Goal: Information Seeking & Learning: Learn about a topic

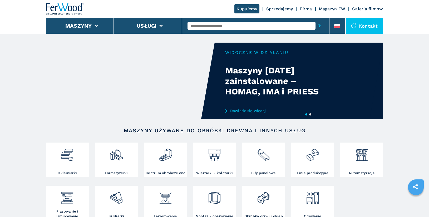
click at [210, 23] on input "text" at bounding box center [252, 26] width 128 height 8
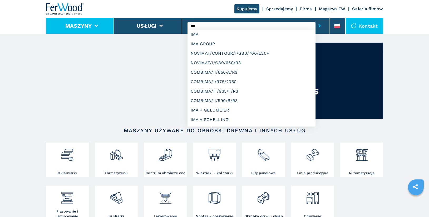
type input "***"
click at [93, 23] on li "Maszyny" at bounding box center [80, 26] width 68 height 16
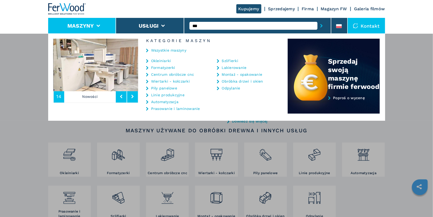
click at [165, 95] on link "Linie produkcyjne" at bounding box center [167, 95] width 33 height 4
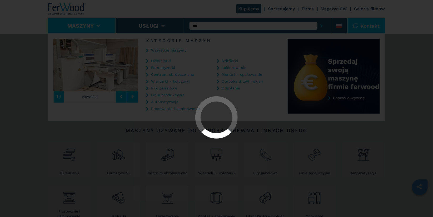
select select "**********"
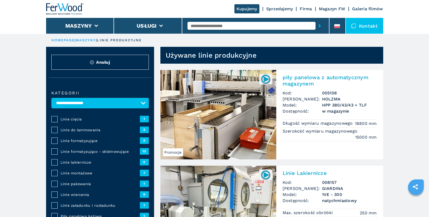
click at [104, 152] on span "Linie formatyzująco - okleinowujące" at bounding box center [100, 151] width 79 height 5
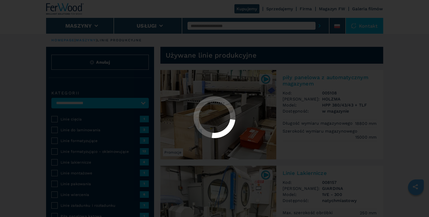
select select "**********"
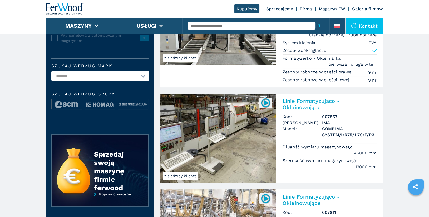
scroll to position [191, 0]
click at [301, 100] on h2 "Linie Formatyzująco - Okleinowujące" at bounding box center [330, 104] width 94 height 13
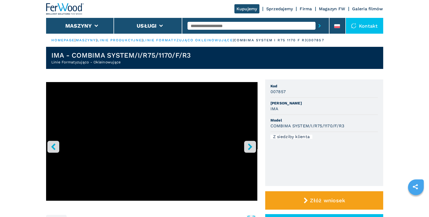
click at [250, 149] on icon "right-button" at bounding box center [250, 147] width 4 height 7
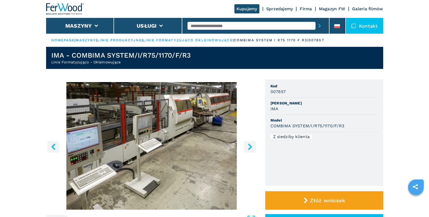
click at [250, 149] on icon "right-button" at bounding box center [250, 147] width 4 height 7
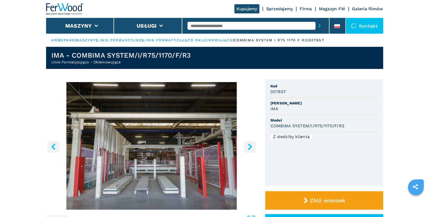
click at [250, 149] on icon "right-button" at bounding box center [250, 147] width 4 height 7
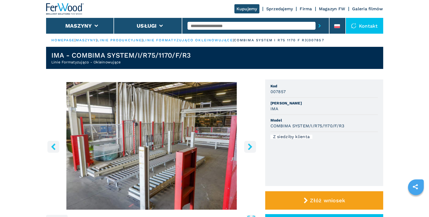
click at [250, 149] on icon "right-button" at bounding box center [250, 147] width 4 height 7
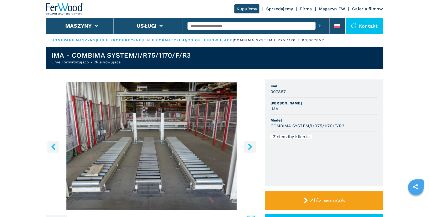
click at [247, 146] on icon "right-button" at bounding box center [250, 147] width 7 height 7
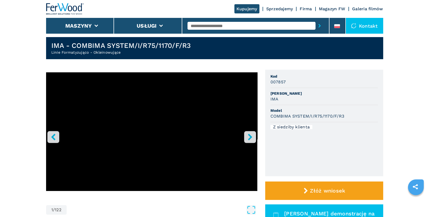
scroll to position [60, 0]
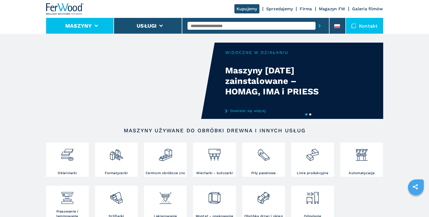
click at [84, 27] on button "Maszyny" at bounding box center [78, 26] width 27 height 6
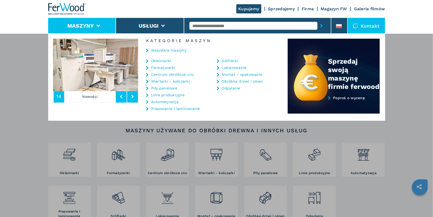
click at [172, 94] on link "Linie produkcyjne" at bounding box center [167, 95] width 33 height 4
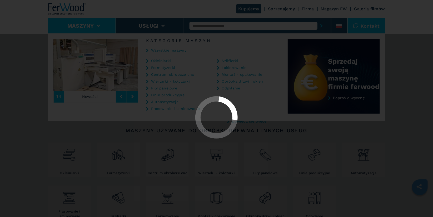
select select "**********"
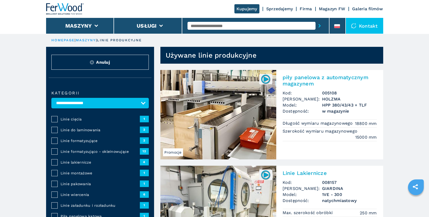
click at [87, 151] on span "Linie formatyzująco - okleinowujące" at bounding box center [100, 151] width 79 height 5
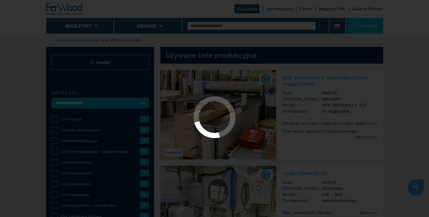
select select "**********"
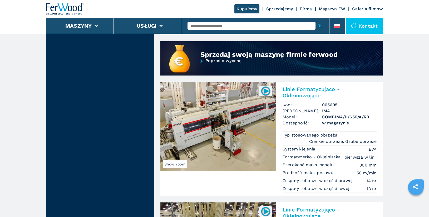
scroll to position [484, 0]
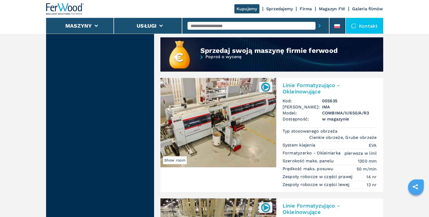
click at [308, 84] on h2 "Linie Formatyzująco - Okleinowujące" at bounding box center [330, 88] width 94 height 13
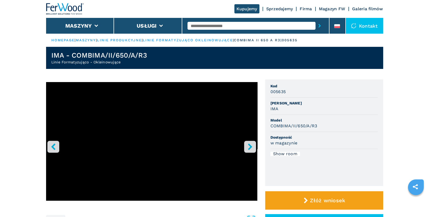
click at [252, 146] on icon "right-button" at bounding box center [250, 147] width 7 height 7
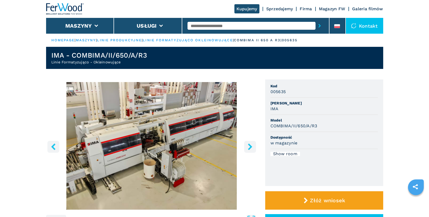
click at [251, 147] on icon "right-button" at bounding box center [250, 147] width 4 height 7
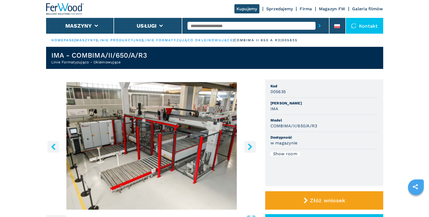
click at [251, 147] on icon "right-button" at bounding box center [250, 147] width 4 height 7
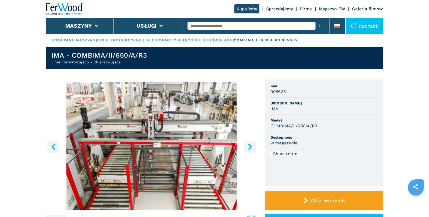
click at [251, 147] on icon "right-button" at bounding box center [250, 147] width 4 height 7
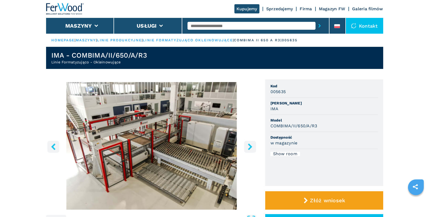
click at [251, 147] on icon "right-button" at bounding box center [250, 147] width 4 height 7
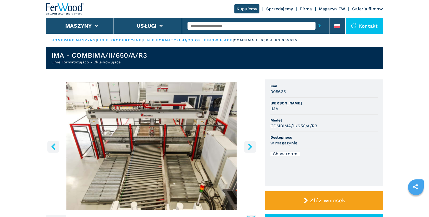
click at [251, 147] on icon "right-button" at bounding box center [250, 147] width 4 height 7
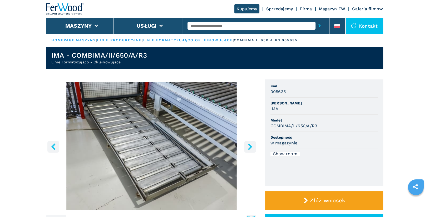
click at [251, 147] on icon "right-button" at bounding box center [250, 147] width 4 height 7
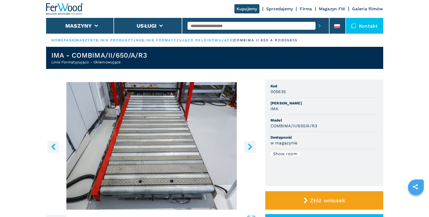
click at [251, 147] on icon "right-button" at bounding box center [250, 147] width 4 height 7
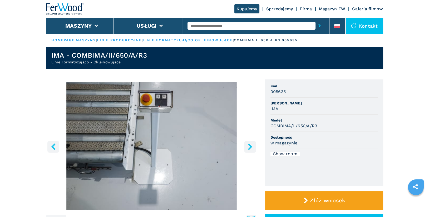
click at [251, 147] on icon "right-button" at bounding box center [250, 147] width 4 height 7
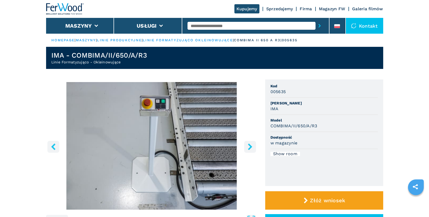
click at [251, 149] on icon "right-button" at bounding box center [250, 147] width 7 height 7
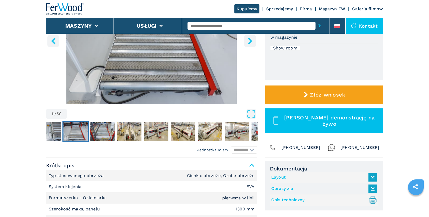
scroll to position [141, 0]
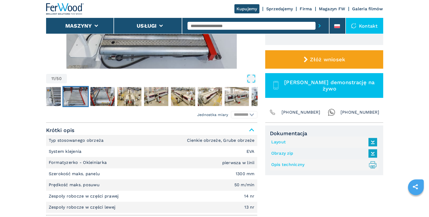
click at [281, 141] on link "Layout" at bounding box center [322, 142] width 103 height 9
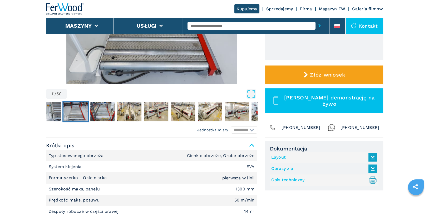
scroll to position [131, 0]
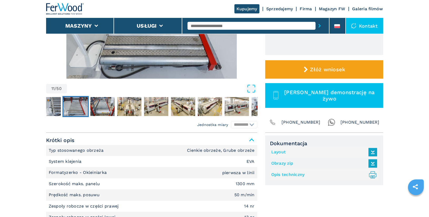
click at [283, 152] on link "Layout" at bounding box center [322, 152] width 103 height 9
click at [291, 175] on link "Opis techniczny .prefix__st0{stroke-linecap:round;stroke-linejoin:round}.prefix…" at bounding box center [322, 175] width 103 height 9
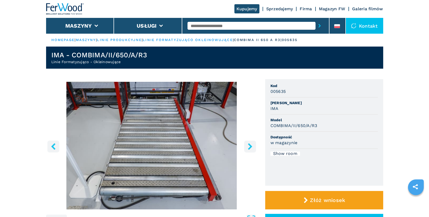
scroll to position [0, 0]
